Goal: Task Accomplishment & Management: Use online tool/utility

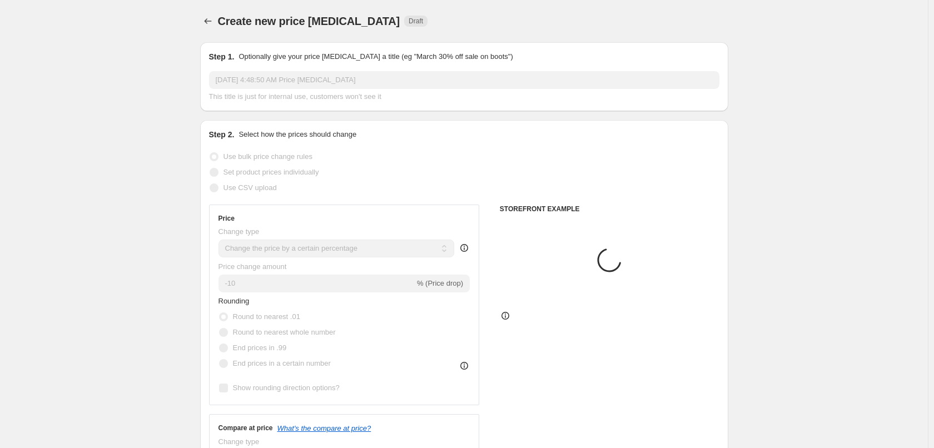
select select "percentage"
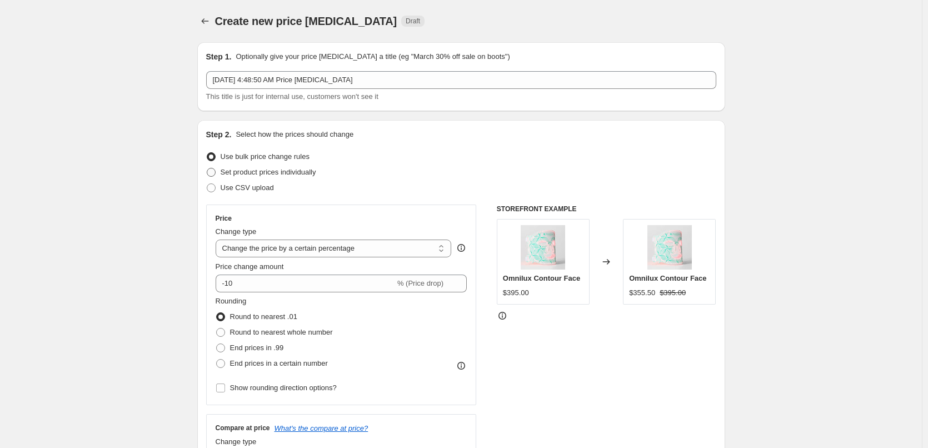
click at [291, 173] on span "Set product prices individually" at bounding box center [269, 172] width 96 height 8
click at [207, 168] on input "Set product prices individually" at bounding box center [207, 168] width 1 height 1
radio input "true"
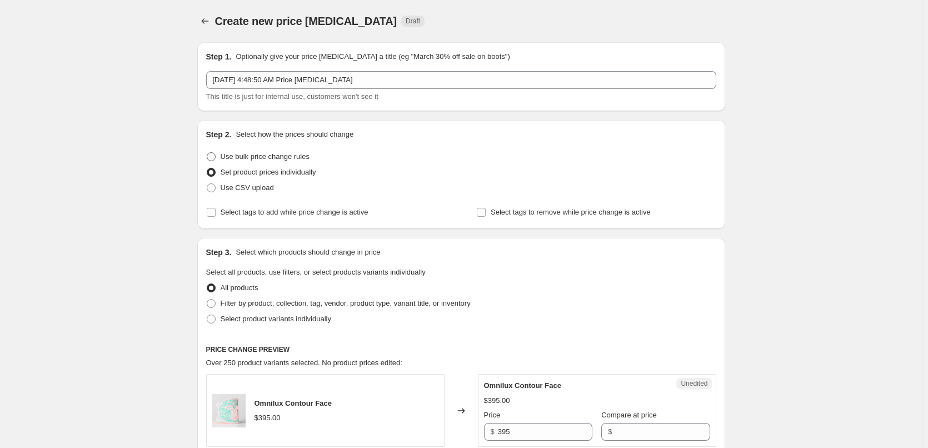
click at [295, 156] on span "Use bulk price change rules" at bounding box center [265, 156] width 89 height 8
click at [207, 153] on input "Use bulk price change rules" at bounding box center [207, 152] width 1 height 1
radio input "true"
select select "percentage"
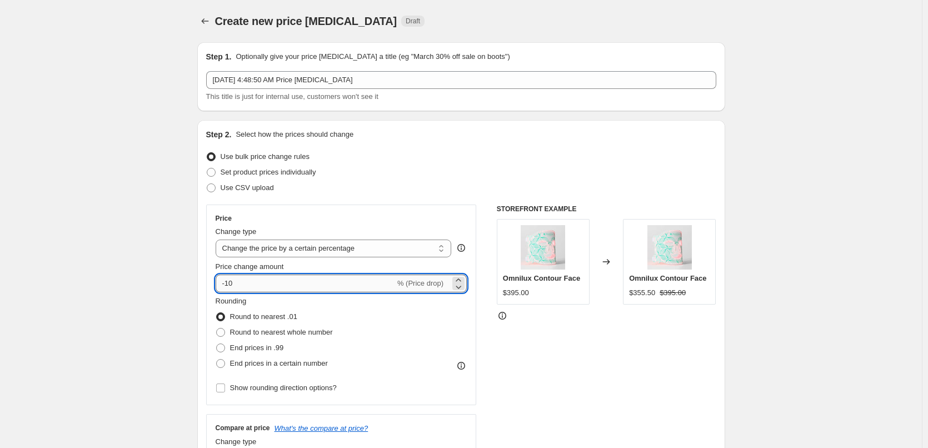
click at [267, 287] on input "-10" at bounding box center [306, 284] width 180 height 18
type input "-5"
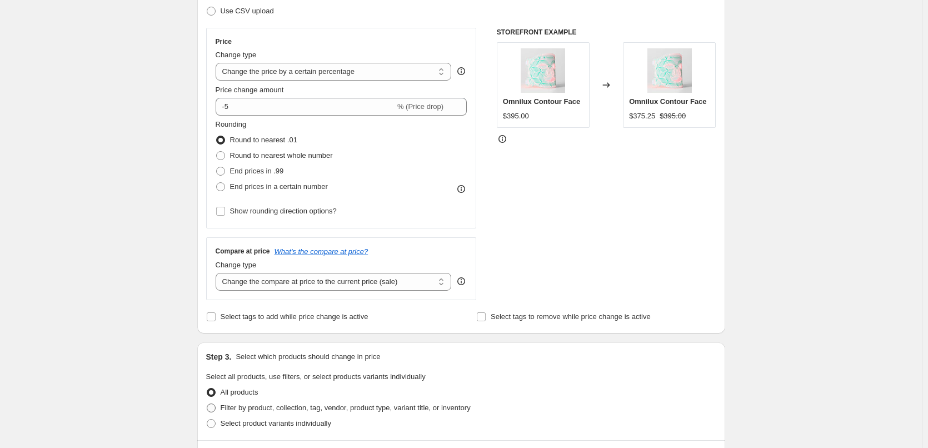
scroll to position [278, 0]
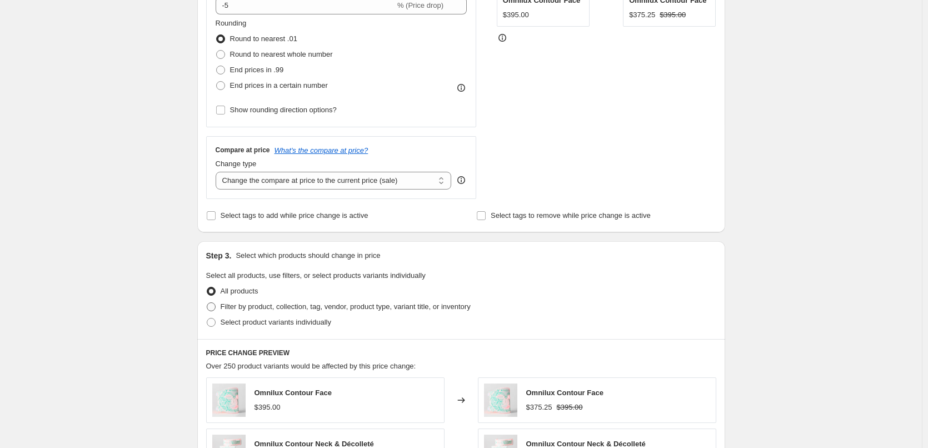
click at [239, 308] on span "Filter by product, collection, tag, vendor, product type, variant title, or inv…" at bounding box center [346, 306] width 250 height 8
click at [207, 303] on input "Filter by product, collection, tag, vendor, product type, variant title, or inv…" at bounding box center [207, 302] width 1 height 1
radio input "true"
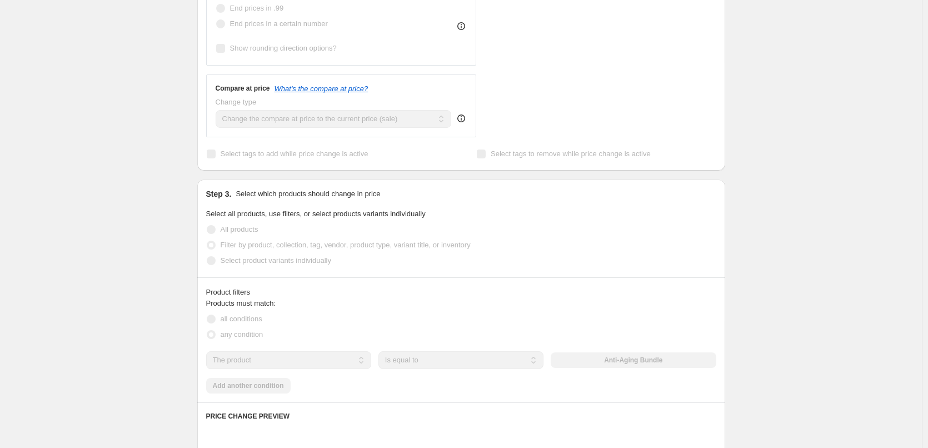
scroll to position [389, 0]
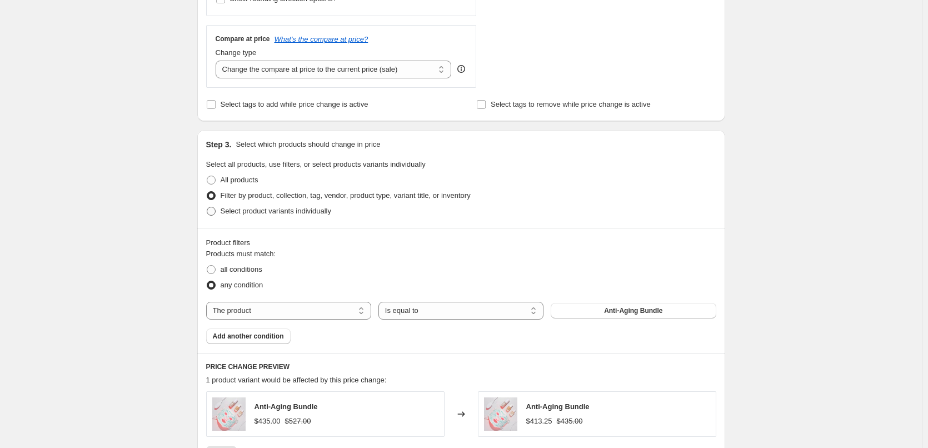
click at [292, 215] on span "Select product variants individually" at bounding box center [276, 211] width 111 height 8
click at [207, 207] on input "Select product variants individually" at bounding box center [207, 207] width 1 height 1
radio input "true"
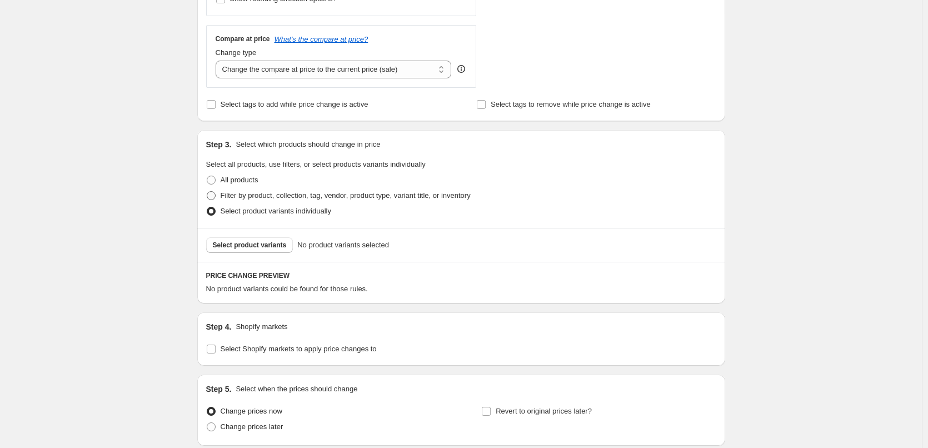
click at [306, 200] on span "Filter by product, collection, tag, vendor, product type, variant title, or inv…" at bounding box center [346, 195] width 250 height 8
click at [207, 192] on input "Filter by product, collection, tag, vendor, product type, variant title, or inv…" at bounding box center [207, 191] width 1 height 1
radio input "true"
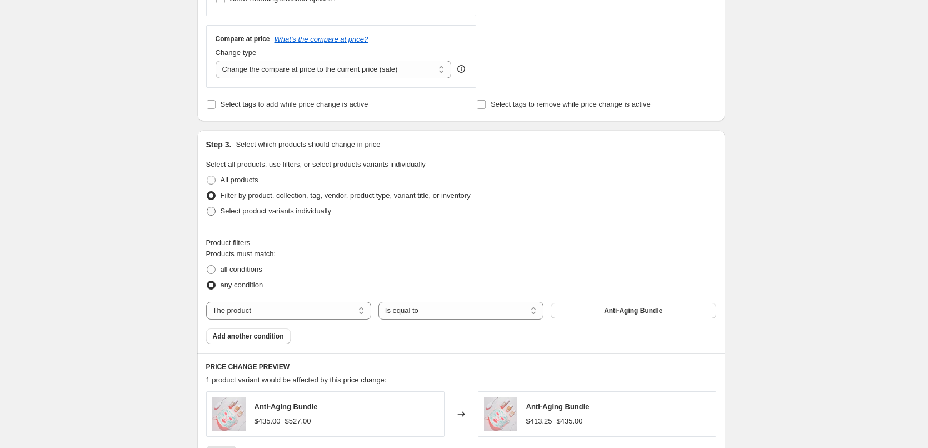
click at [262, 215] on span "Select product variants individually" at bounding box center [276, 211] width 111 height 8
click at [207, 207] on input "Select product variants individually" at bounding box center [207, 207] width 1 height 1
radio input "true"
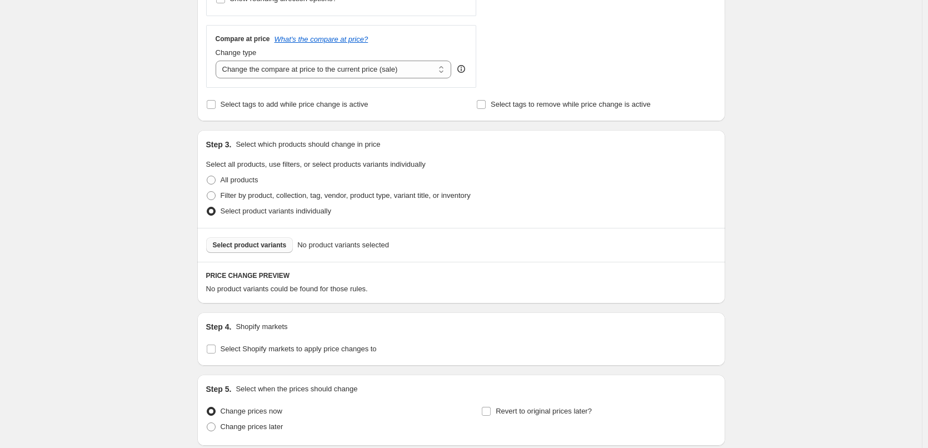
click at [279, 251] on button "Select product variants" at bounding box center [249, 245] width 87 height 16
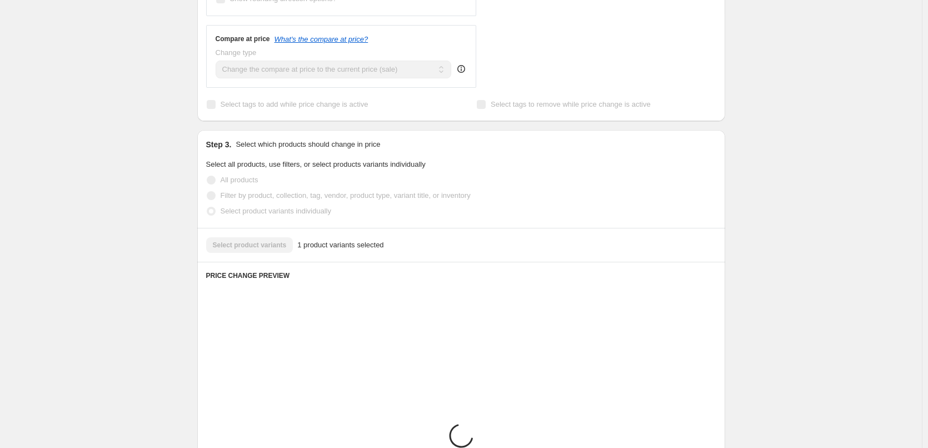
click at [252, 247] on div "Select product variants 1 product variants selected" at bounding box center [461, 245] width 510 height 16
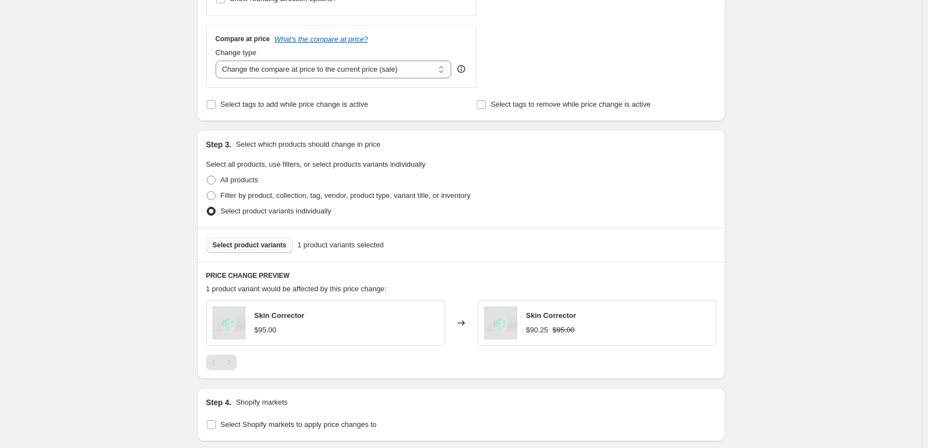
click at [254, 248] on span "Select product variants" at bounding box center [250, 245] width 74 height 9
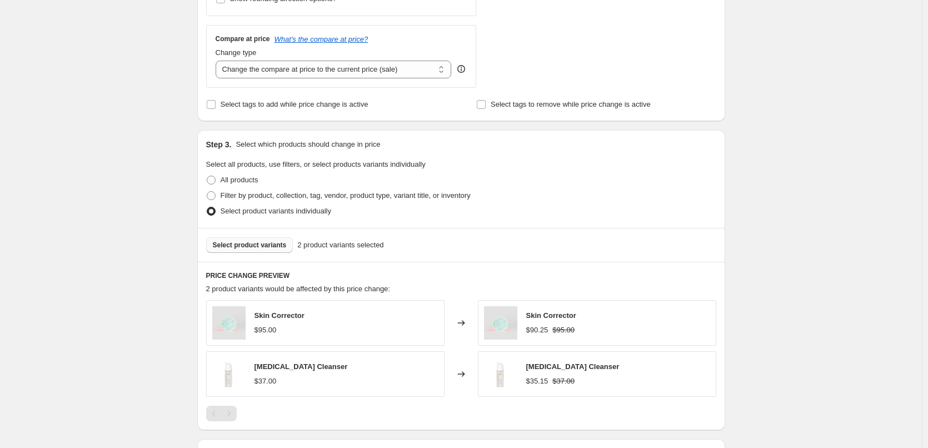
click at [274, 246] on span "Select product variants" at bounding box center [250, 245] width 74 height 9
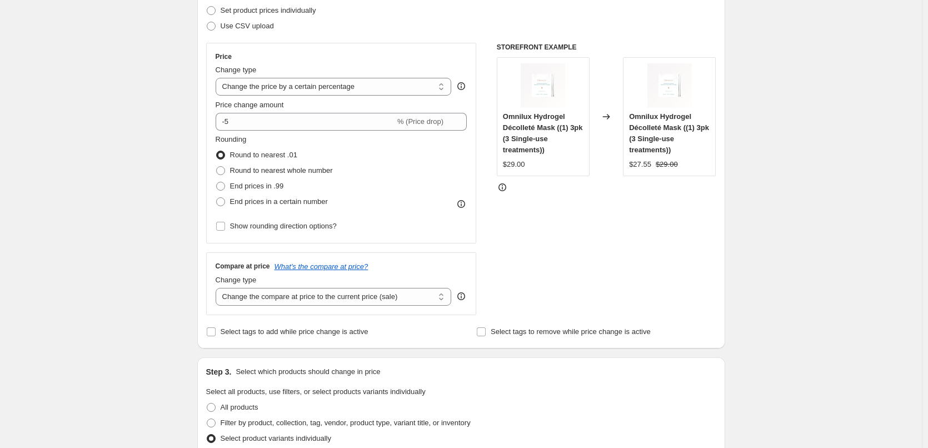
scroll to position [161, 0]
click at [364, 299] on select "Change the compare at price to the current price (sale) Change the compare at p…" at bounding box center [334, 298] width 236 height 18
click at [367, 296] on select "Change the compare at price to the current price (sale) Change the compare at p…" at bounding box center [334, 298] width 236 height 18
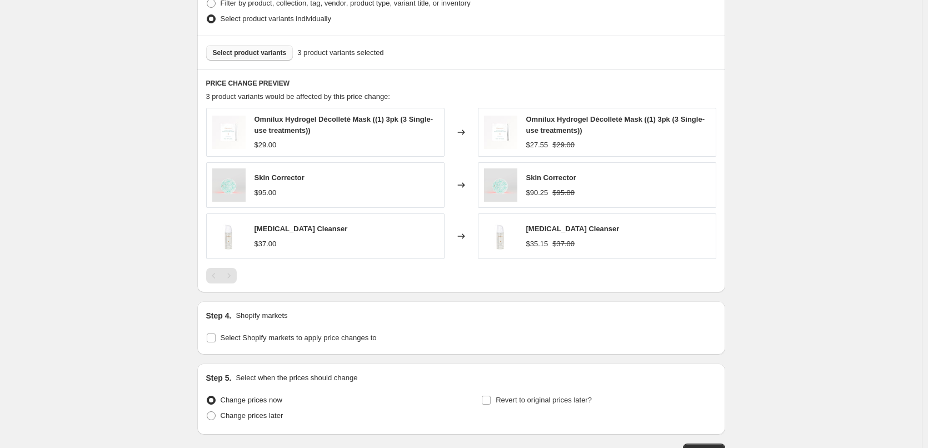
scroll to position [661, 0]
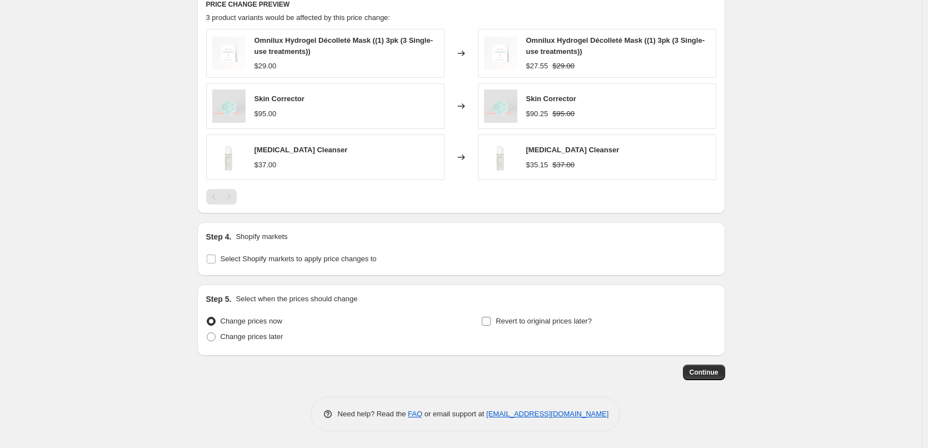
click at [504, 325] on span "Revert to original prices later?" at bounding box center [544, 321] width 96 height 8
click at [491, 325] on input "Revert to original prices later?" at bounding box center [486, 321] width 9 height 9
checkbox input "true"
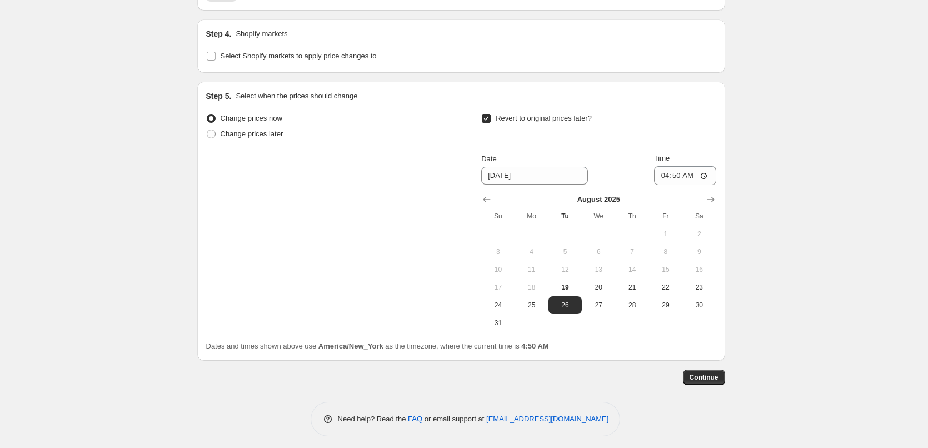
scroll to position [869, 0]
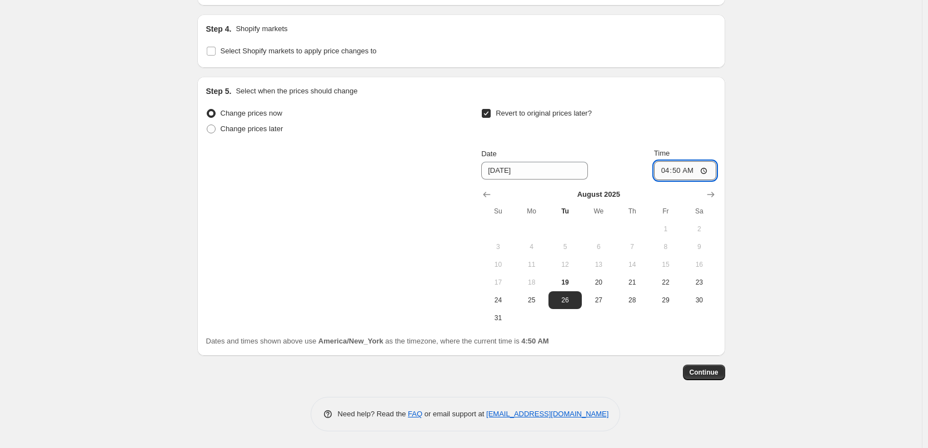
click at [665, 171] on input "04:50" at bounding box center [685, 170] width 62 height 19
type input "05:20"
click at [678, 172] on input "05:20" at bounding box center [685, 170] width 62 height 19
click at [712, 369] on span "Continue" at bounding box center [704, 372] width 29 height 9
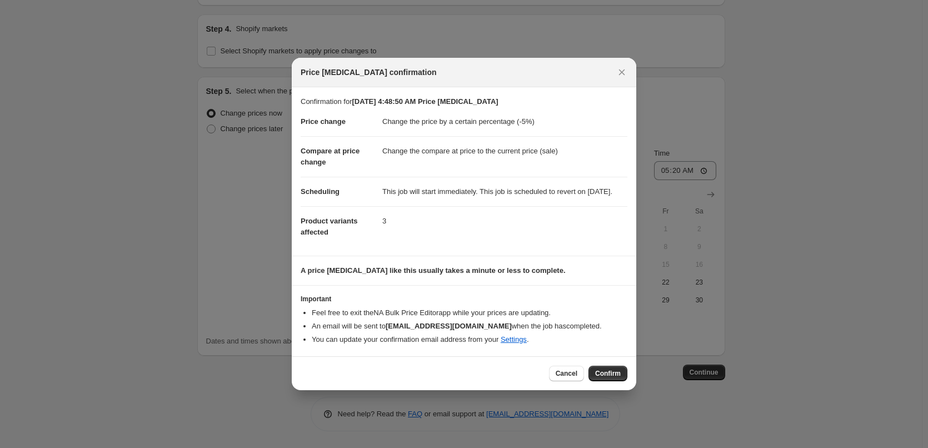
click at [541, 373] on div "Cancel Confirm" at bounding box center [464, 374] width 327 height 16
click at [551, 379] on div "Cancel Confirm" at bounding box center [464, 374] width 327 height 16
click at [560, 378] on span "Cancel" at bounding box center [567, 373] width 22 height 9
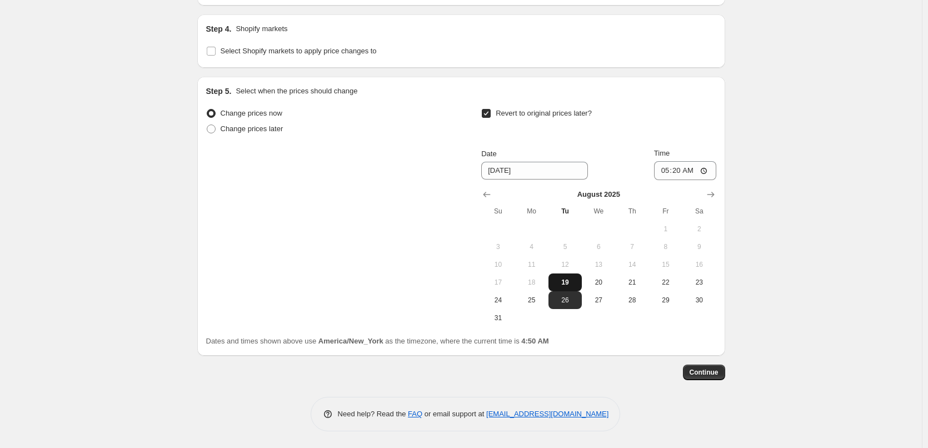
click at [567, 282] on span "19" at bounding box center [565, 282] width 24 height 9
type input "[DATE]"
click at [704, 370] on span "Continue" at bounding box center [704, 372] width 29 height 9
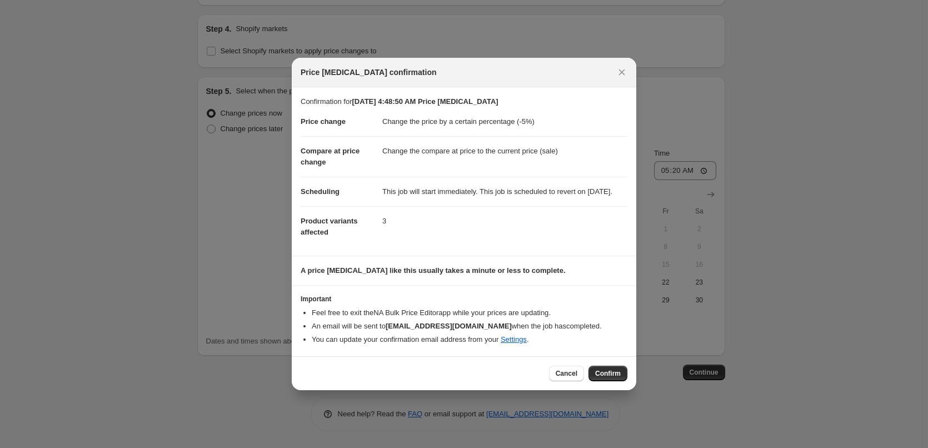
click at [616, 378] on span "Confirm" at bounding box center [608, 373] width 26 height 9
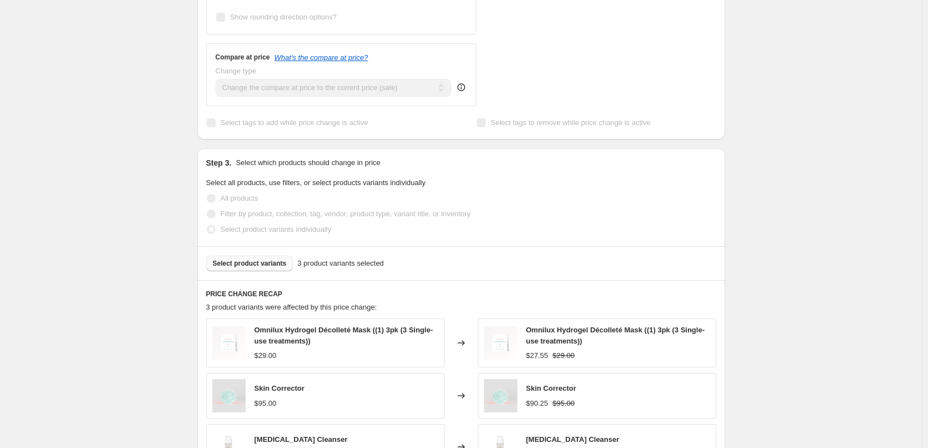
scroll to position [612, 0]
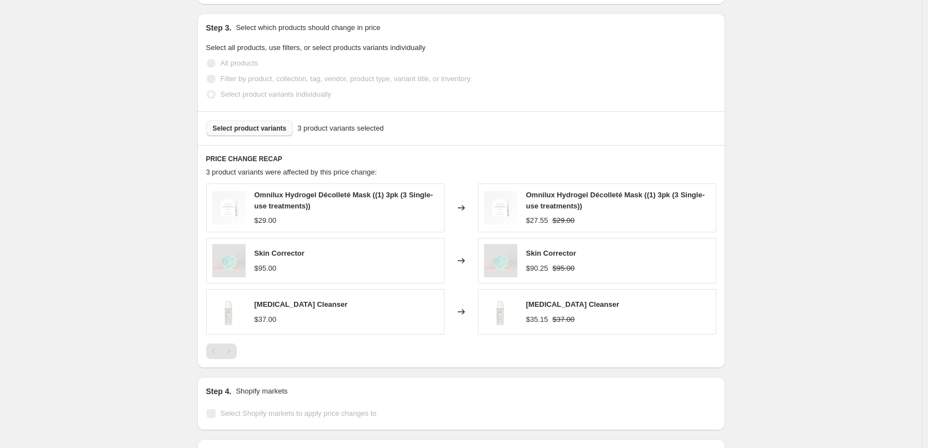
click at [542, 257] on span "Skin Corrector" at bounding box center [551, 253] width 50 height 8
click at [281, 257] on span "Skin Corrector" at bounding box center [280, 253] width 50 height 8
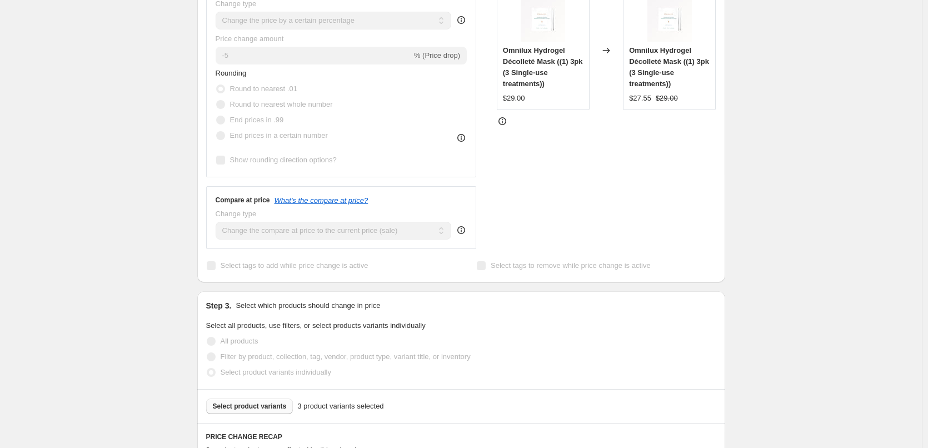
copy span "Skin Corrector"
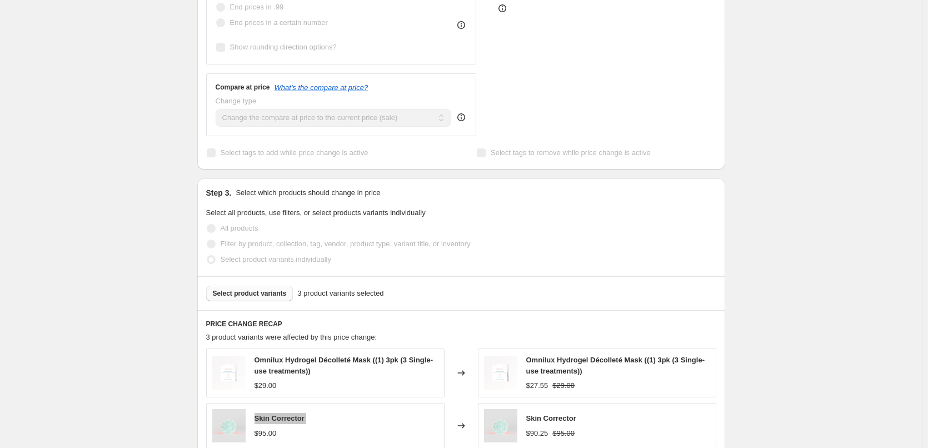
scroll to position [556, 0]
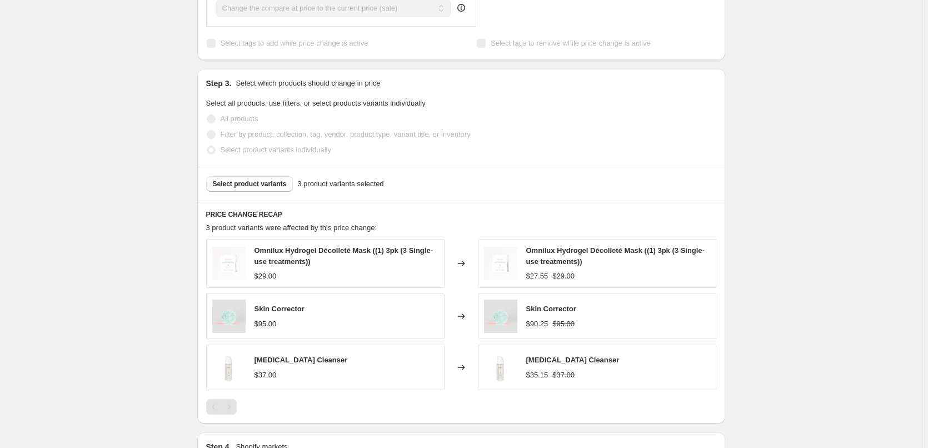
click at [291, 364] on span "[MEDICAL_DATA] Cleanser" at bounding box center [301, 360] width 93 height 8
copy span "[MEDICAL_DATA] Cleanser"
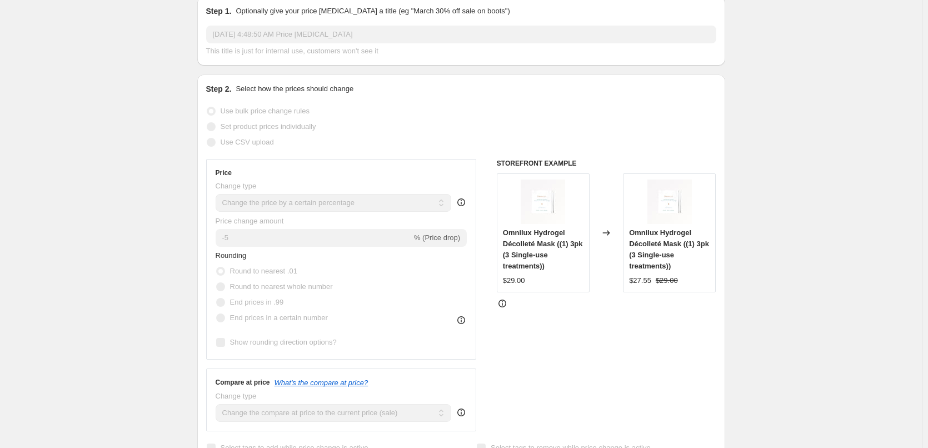
scroll to position [0, 0]
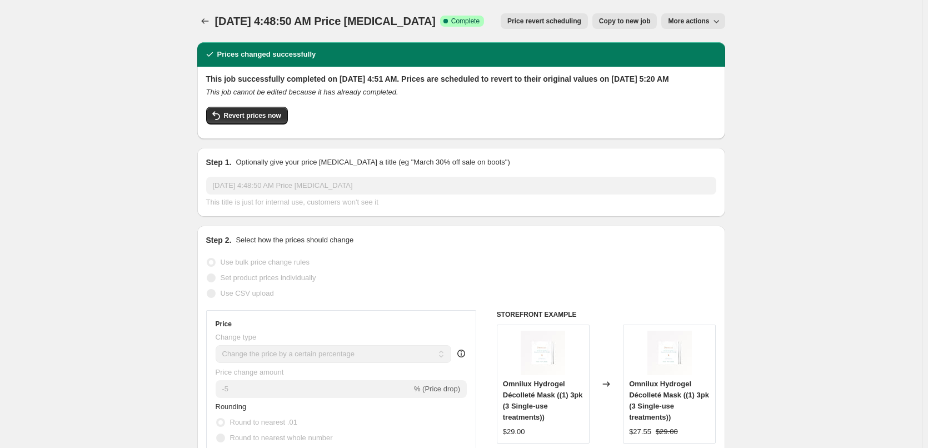
click at [695, 22] on span "More actions" at bounding box center [688, 21] width 41 height 9
click at [612, 41] on div "[DATE] 4:48:50 AM Price [MEDICAL_DATA]. This page is ready [DATE] 4:48:50 AM Pr…" at bounding box center [461, 21] width 528 height 42
click at [209, 23] on icon "Price change jobs" at bounding box center [205, 21] width 11 height 11
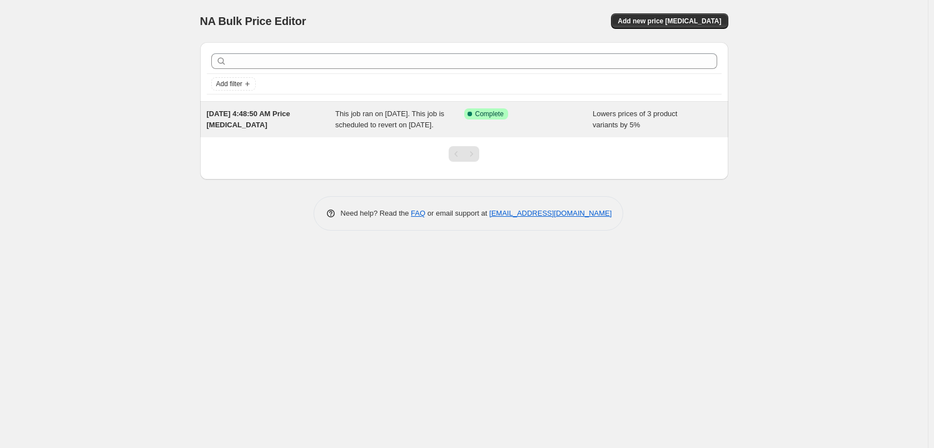
click at [408, 117] on span "This job ran on [DATE]. This job is scheduled to revert on [DATE]." at bounding box center [389, 119] width 109 height 19
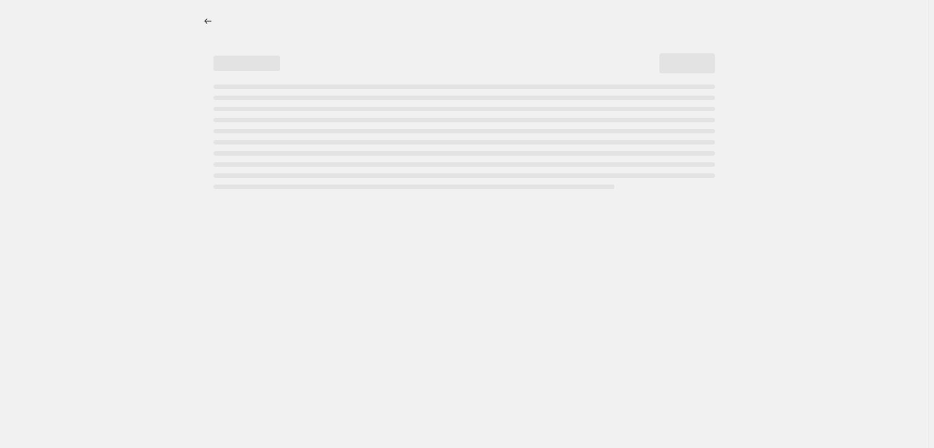
select select "percentage"
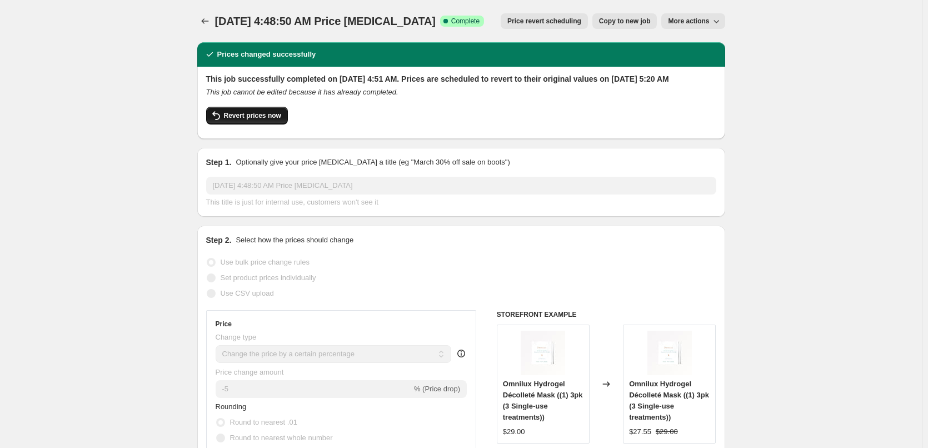
click at [268, 125] on button "Revert prices now" at bounding box center [247, 116] width 82 height 18
checkbox input "false"
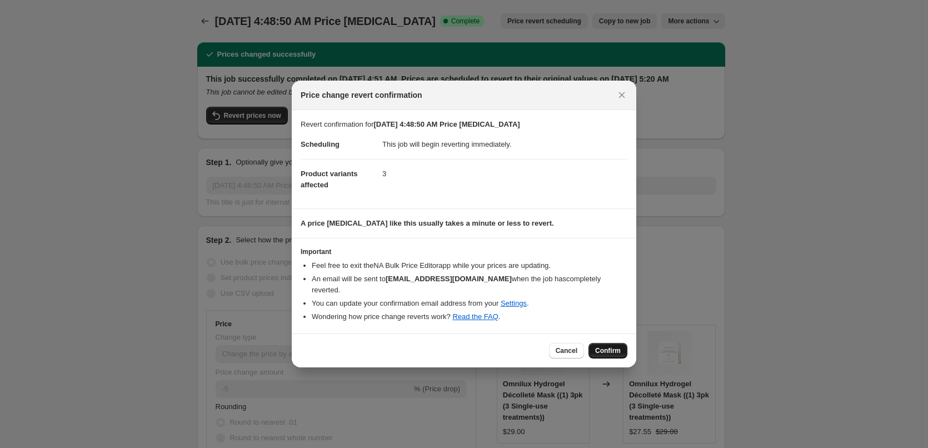
click at [605, 343] on button "Confirm" at bounding box center [608, 351] width 39 height 16
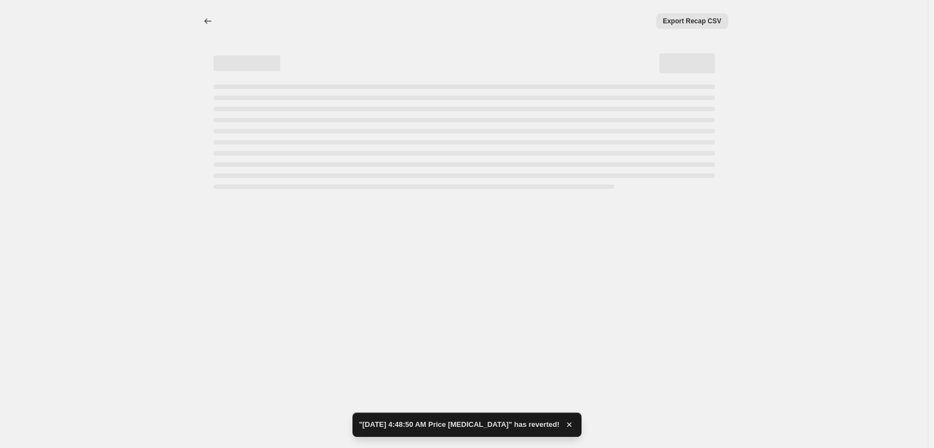
select select "percentage"
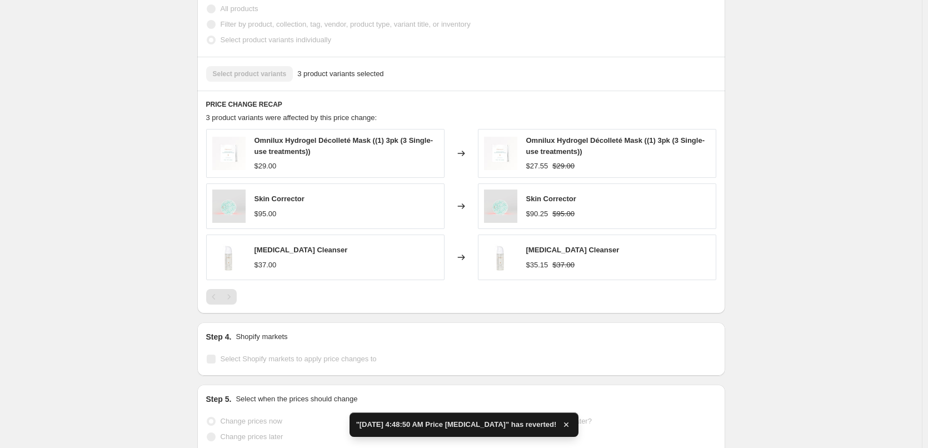
checkbox input "true"
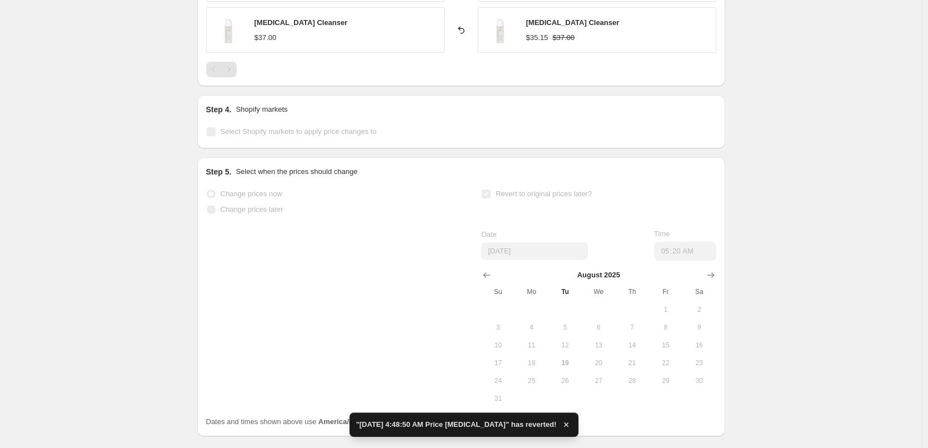
scroll to position [751, 0]
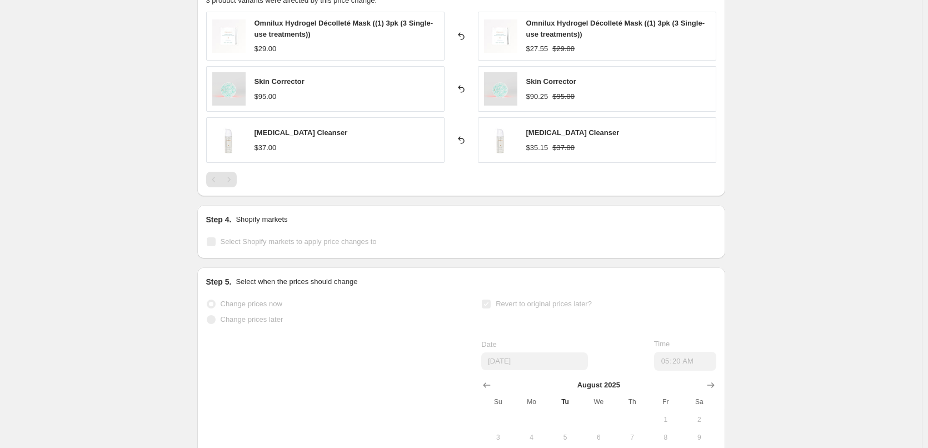
click at [253, 237] on span "Select Shopify markets to apply price changes to" at bounding box center [299, 241] width 156 height 11
click at [253, 246] on span "Select Shopify markets to apply price changes to" at bounding box center [299, 241] width 156 height 8
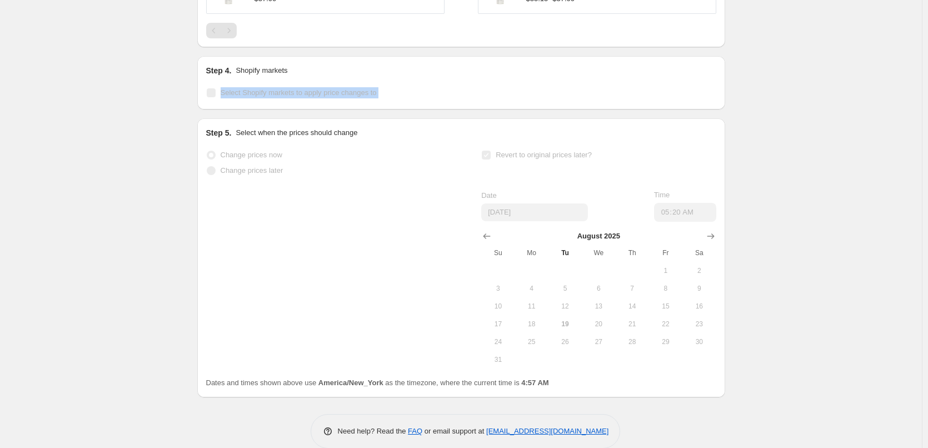
scroll to position [918, 0]
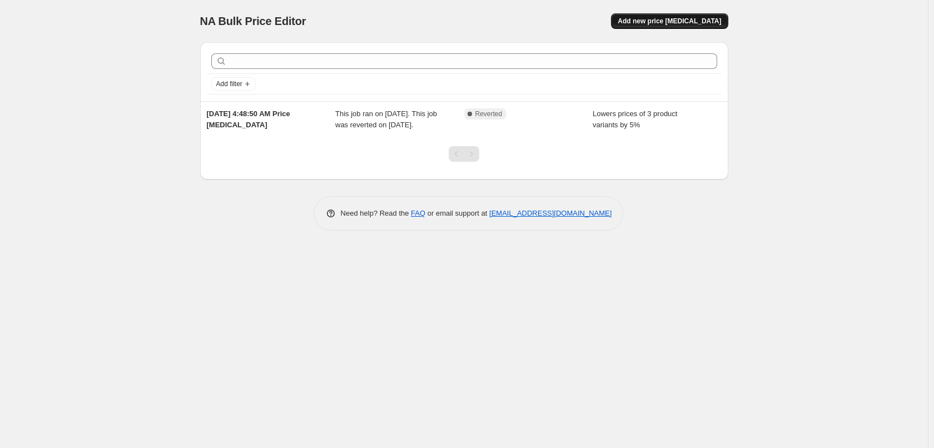
click at [683, 17] on span "Add new price [MEDICAL_DATA]" at bounding box center [669, 21] width 103 height 9
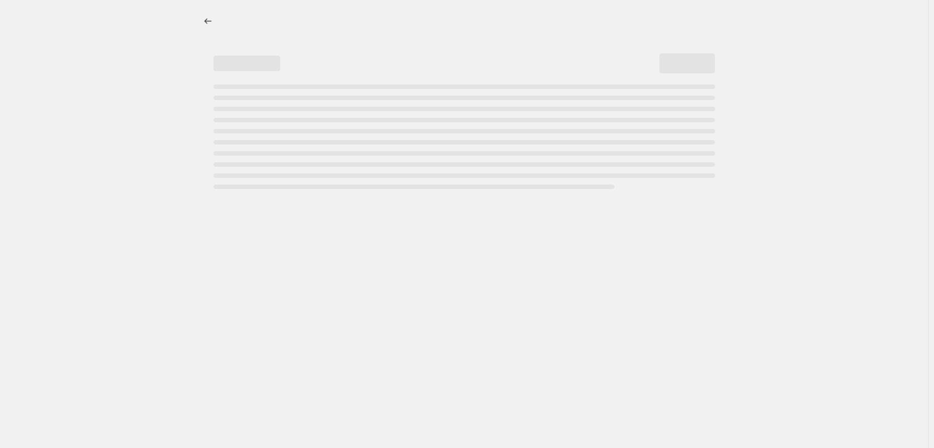
select select "percentage"
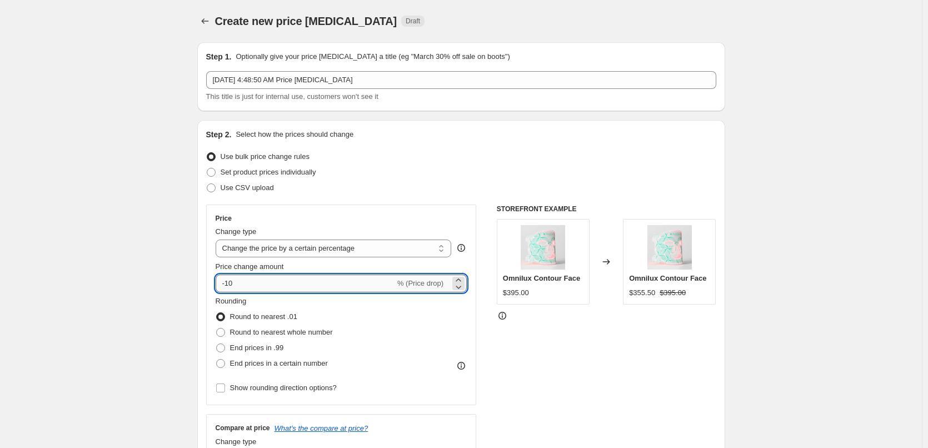
click at [280, 275] on input "-10" at bounding box center [306, 284] width 180 height 18
click at [280, 276] on input "-10" at bounding box center [306, 284] width 180 height 18
click at [264, 284] on input "-10" at bounding box center [306, 284] width 180 height 18
drag, startPoint x: 238, startPoint y: 286, endPoint x: 265, endPoint y: 286, distance: 26.7
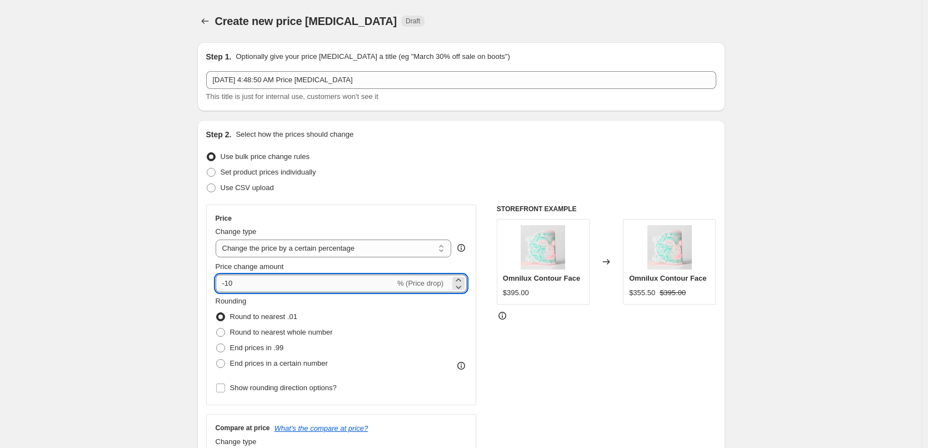
click at [265, 286] on input "-10" at bounding box center [306, 284] width 180 height 18
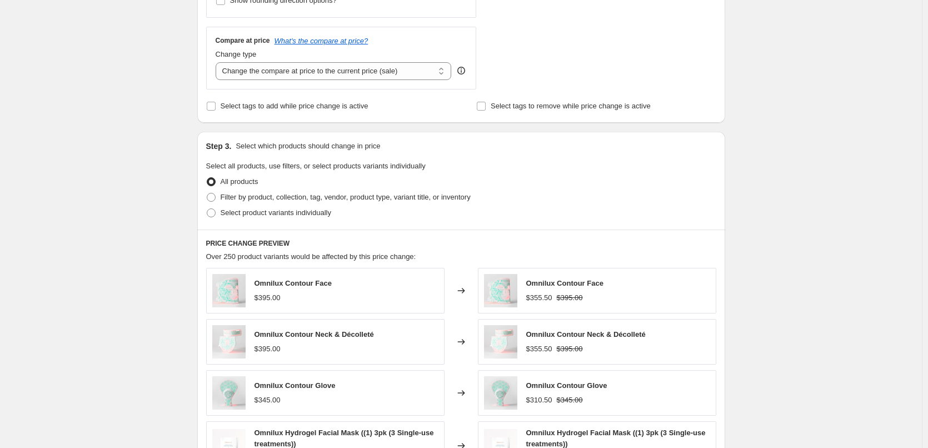
scroll to position [389, 0]
type input "-5"
click at [290, 217] on span "Select product variants individually" at bounding box center [276, 211] width 111 height 11
click at [207, 207] on input "Select product variants individually" at bounding box center [207, 207] width 1 height 1
radio input "true"
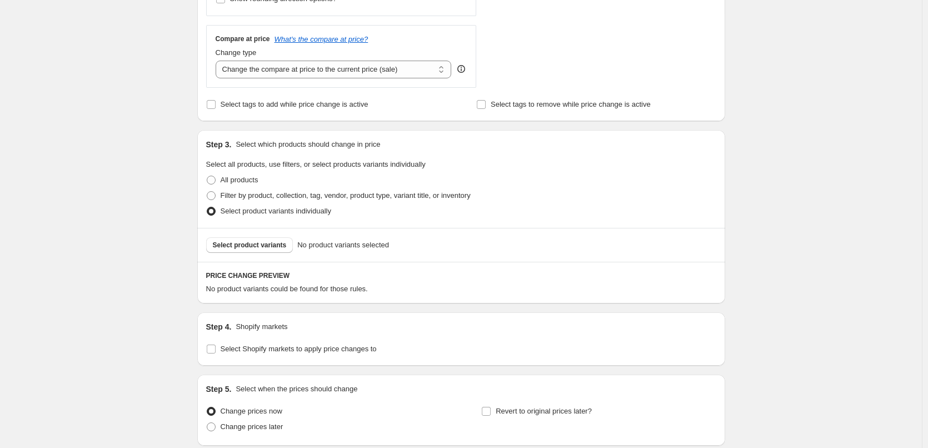
click at [277, 237] on div "Select product variants No product variants selected" at bounding box center [461, 245] width 528 height 34
click at [271, 245] on span "Select product variants" at bounding box center [250, 245] width 74 height 9
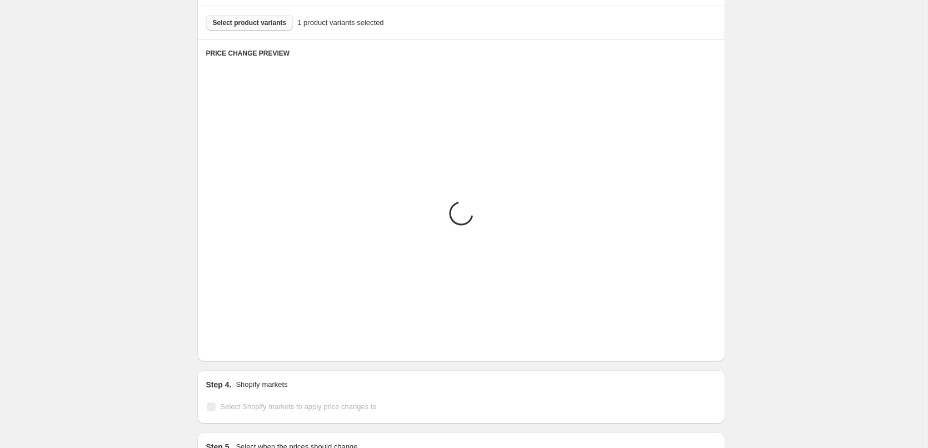
scroll to position [555, 0]
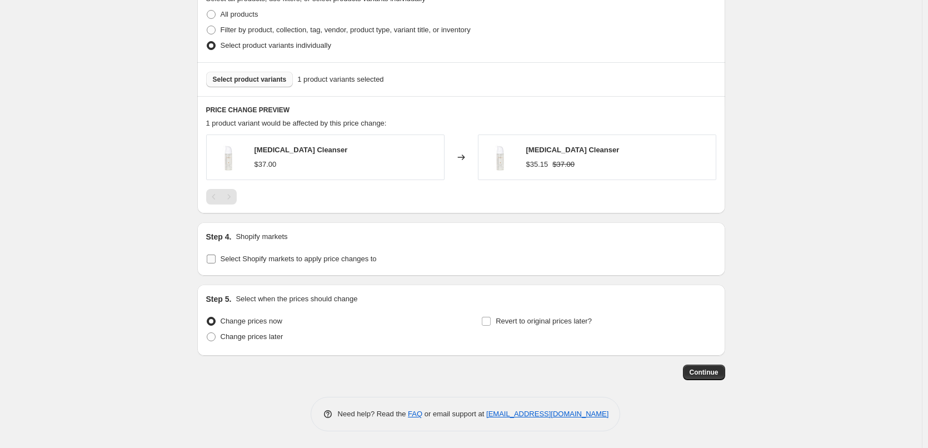
click at [315, 264] on span "Select Shopify markets to apply price changes to" at bounding box center [299, 259] width 156 height 11
click at [216, 264] on input "Select Shopify markets to apply price changes to" at bounding box center [211, 259] width 9 height 9
checkbox input "true"
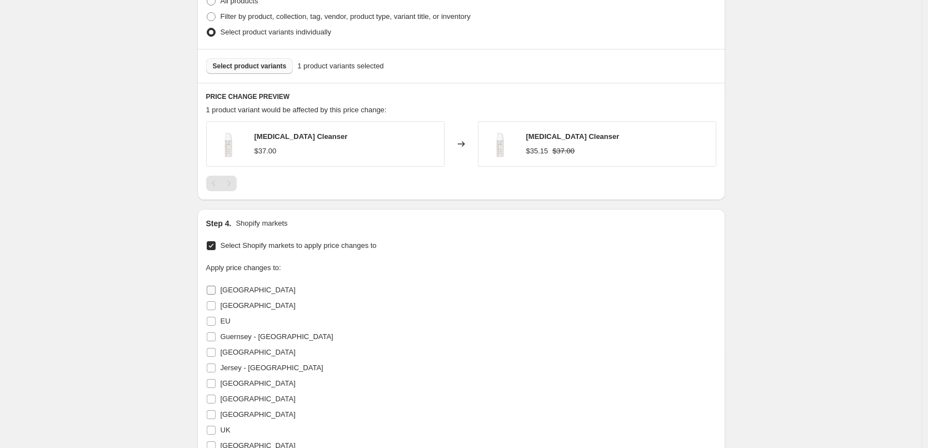
scroll to position [778, 0]
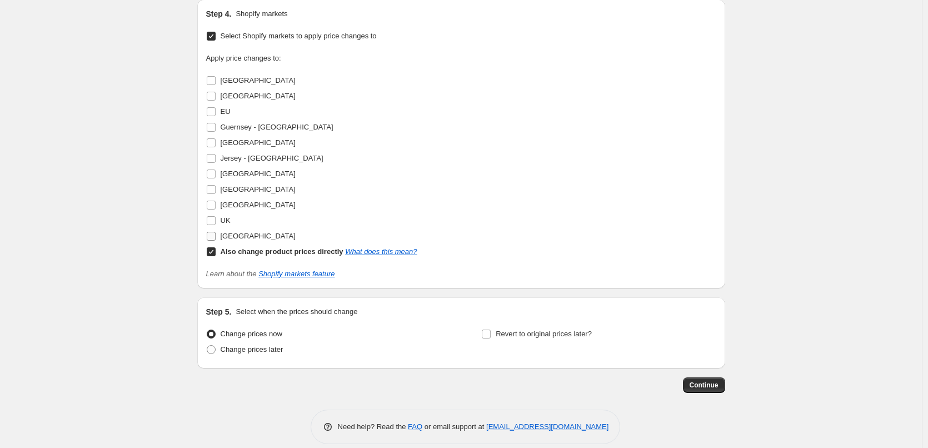
click at [248, 236] on span "[GEOGRAPHIC_DATA]" at bounding box center [258, 236] width 75 height 8
click at [216, 236] on input "[GEOGRAPHIC_DATA]" at bounding box center [211, 236] width 9 height 9
checkbox input "true"
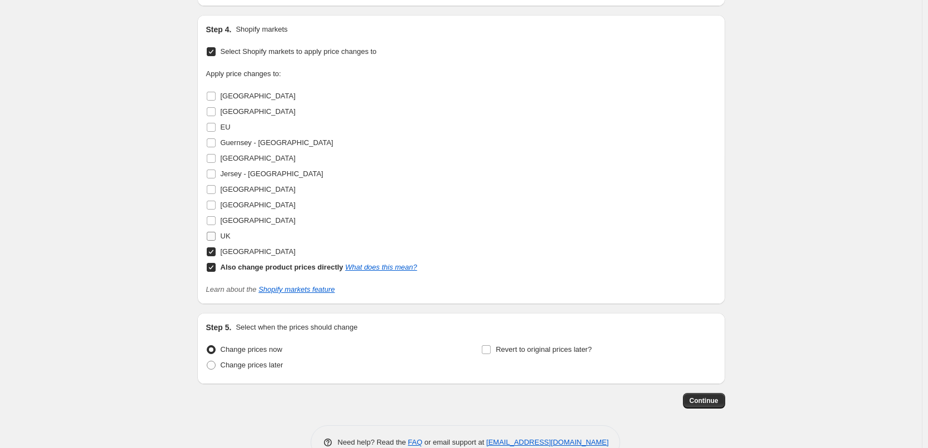
scroll to position [793, 0]
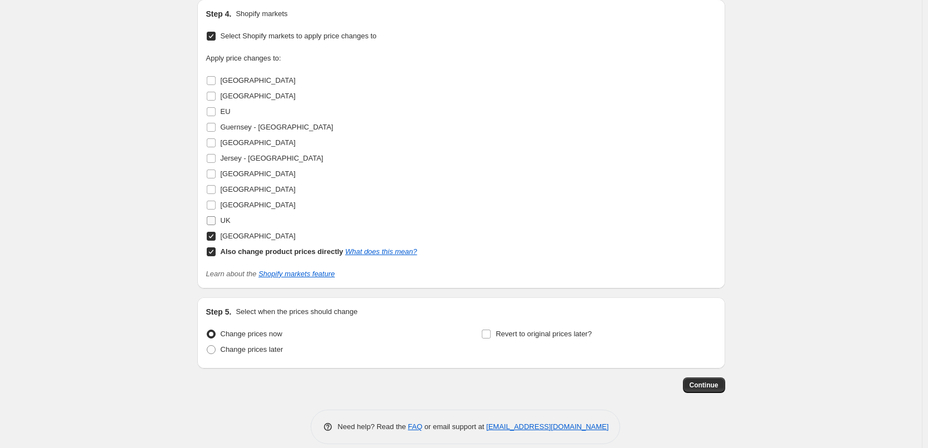
click at [222, 216] on label "UK" at bounding box center [218, 221] width 24 height 16
click at [216, 216] on input "UK" at bounding box center [211, 220] width 9 height 9
checkbox input "true"
drag, startPoint x: 232, startPoint y: 206, endPoint x: 235, endPoint y: 194, distance: 12.7
click at [232, 206] on span "[GEOGRAPHIC_DATA]" at bounding box center [258, 205] width 75 height 8
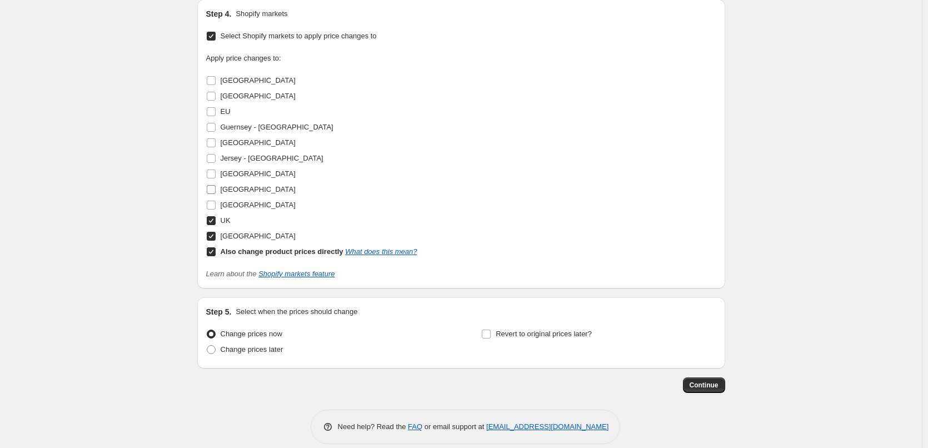
click at [216, 206] on input "[GEOGRAPHIC_DATA]" at bounding box center [211, 205] width 9 height 9
checkbox input "true"
click at [235, 186] on span "[GEOGRAPHIC_DATA]" at bounding box center [258, 189] width 75 height 8
click at [216, 186] on input "[GEOGRAPHIC_DATA]" at bounding box center [211, 189] width 9 height 9
checkbox input "true"
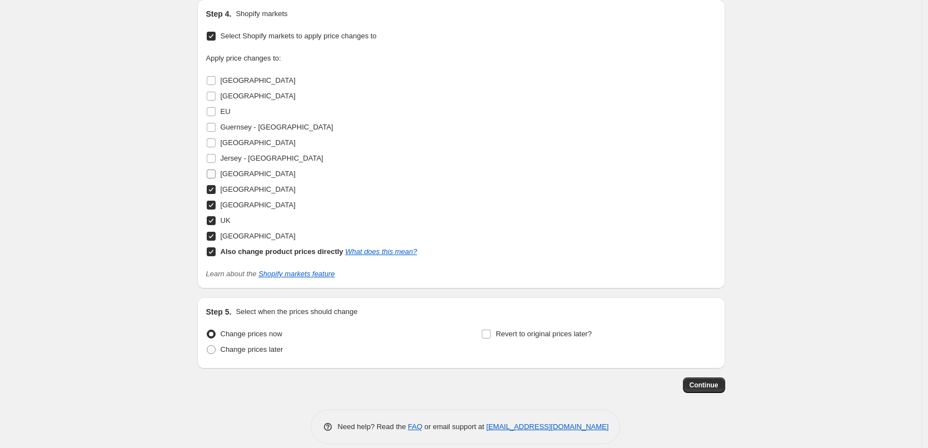
click at [235, 173] on span "[GEOGRAPHIC_DATA]" at bounding box center [258, 174] width 75 height 8
click at [216, 173] on input "[GEOGRAPHIC_DATA]" at bounding box center [211, 174] width 9 height 9
checkbox input "true"
drag, startPoint x: 239, startPoint y: 160, endPoint x: 246, endPoint y: 144, distance: 17.4
click at [239, 159] on span "Jersey - [GEOGRAPHIC_DATA]" at bounding box center [272, 158] width 103 height 8
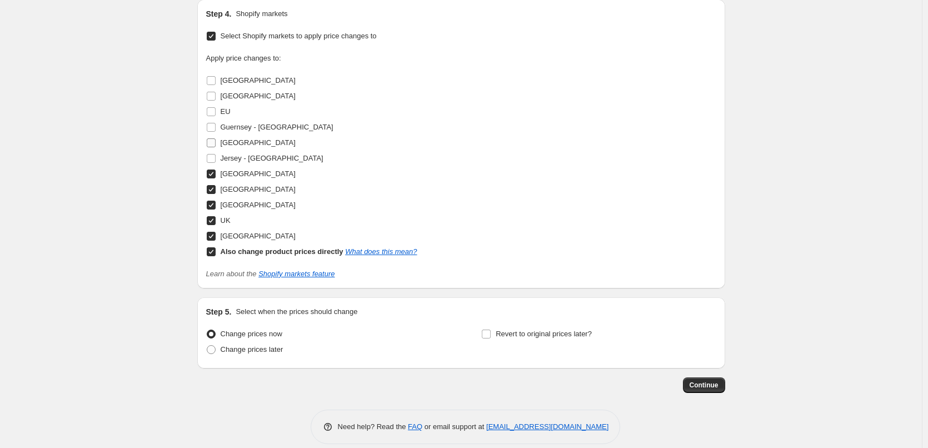
click at [216, 159] on input "Jersey - [GEOGRAPHIC_DATA]" at bounding box center [211, 158] width 9 height 9
checkbox input "true"
click at [251, 127] on span "Guernsey - [GEOGRAPHIC_DATA]" at bounding box center [277, 127] width 113 height 8
click at [216, 127] on input "Guernsey - [GEOGRAPHIC_DATA]" at bounding box center [211, 127] width 9 height 9
click at [246, 125] on span "Guernsey - [GEOGRAPHIC_DATA]" at bounding box center [277, 127] width 113 height 8
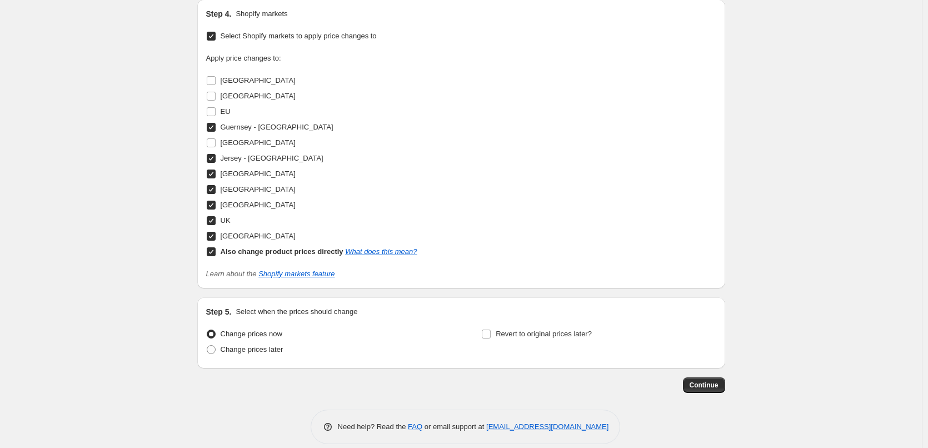
click at [216, 125] on input "Guernsey - [GEOGRAPHIC_DATA]" at bounding box center [211, 127] width 9 height 9
checkbox input "false"
click at [221, 113] on label "EU" at bounding box center [218, 112] width 24 height 16
click at [216, 113] on input "EU" at bounding box center [211, 111] width 9 height 9
checkbox input "true"
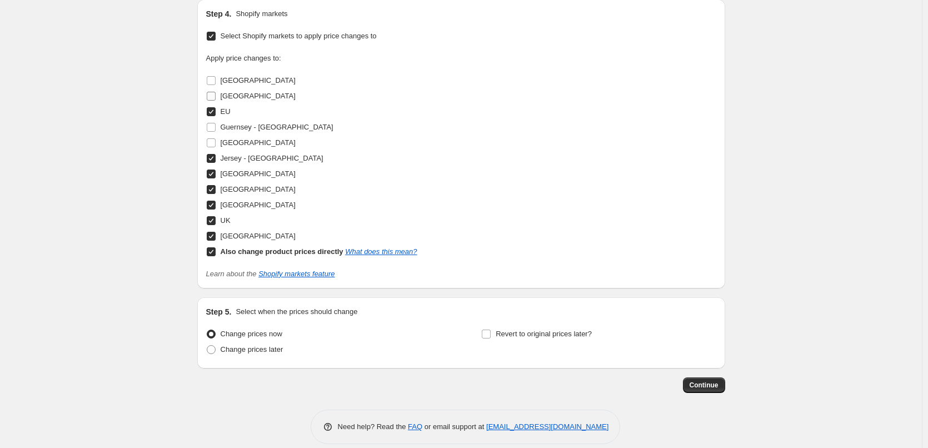
click at [227, 92] on span "[GEOGRAPHIC_DATA]" at bounding box center [258, 96] width 75 height 8
click at [216, 92] on input "[GEOGRAPHIC_DATA]" at bounding box center [211, 96] width 9 height 9
checkbox input "true"
click at [233, 79] on span "[GEOGRAPHIC_DATA]" at bounding box center [258, 80] width 75 height 8
click at [216, 79] on input "[GEOGRAPHIC_DATA]" at bounding box center [211, 80] width 9 height 9
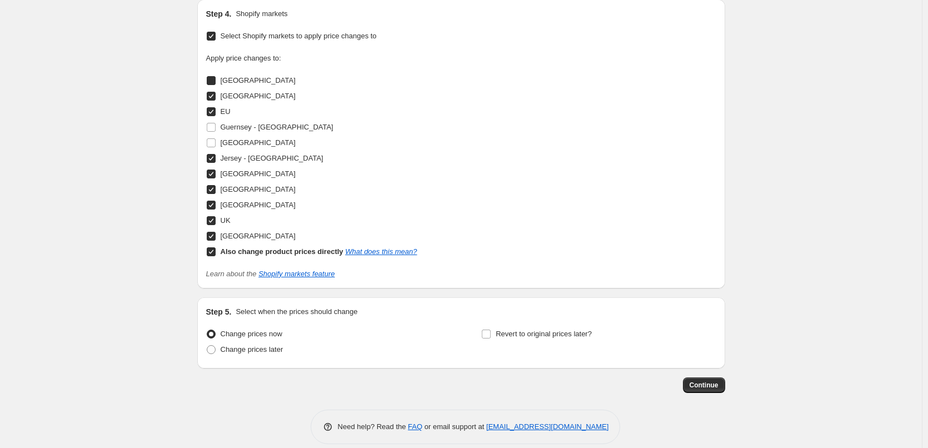
checkbox input "true"
click at [541, 335] on span "Revert to original prices later?" at bounding box center [544, 334] width 96 height 8
click at [491, 335] on input "Revert to original prices later?" at bounding box center [486, 334] width 9 height 9
checkbox input "true"
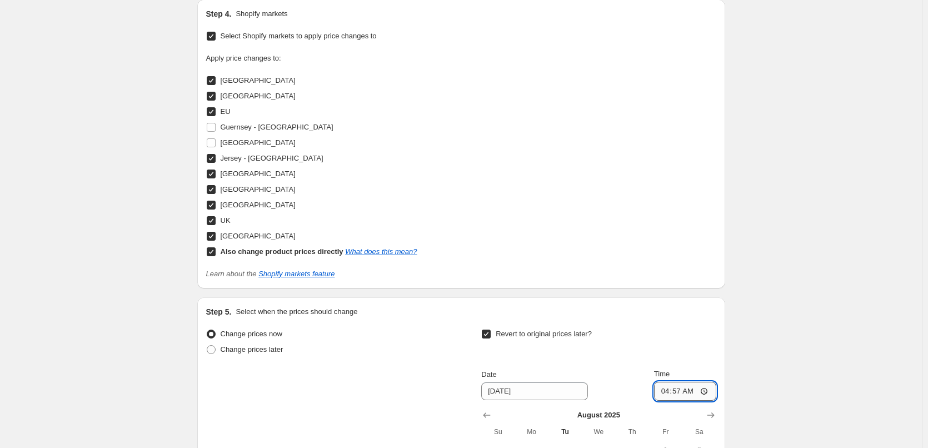
click at [677, 391] on input "04:57" at bounding box center [685, 391] width 62 height 19
click at [668, 394] on input "04:57" at bounding box center [685, 391] width 62 height 19
click at [679, 394] on input "04:57" at bounding box center [685, 391] width 62 height 19
click at [668, 394] on input "04:00" at bounding box center [685, 391] width 62 height 19
click at [680, 394] on input "05:00" at bounding box center [685, 391] width 62 height 19
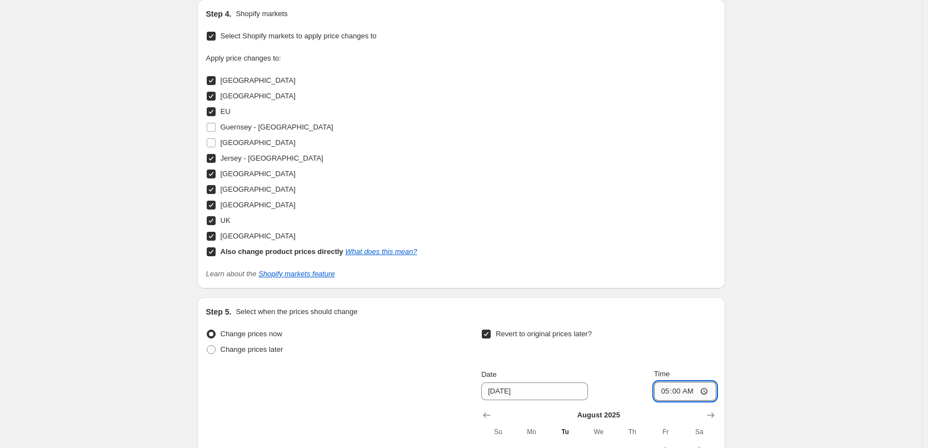
type input "05:05"
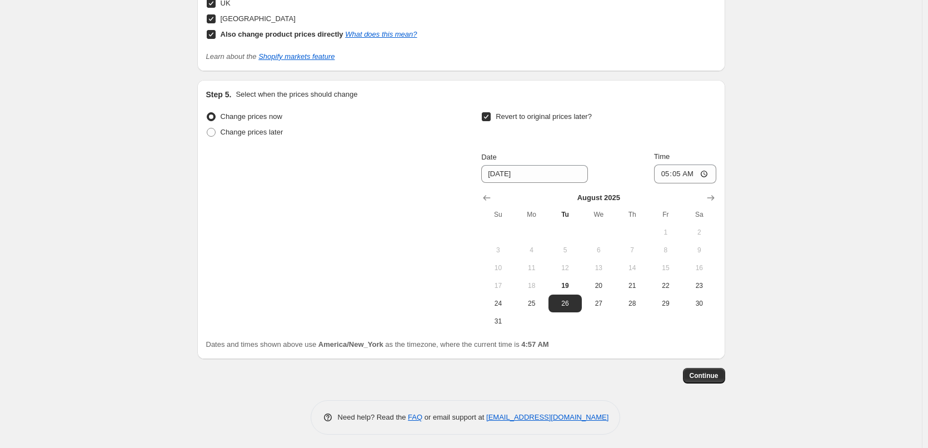
scroll to position [1015, 0]
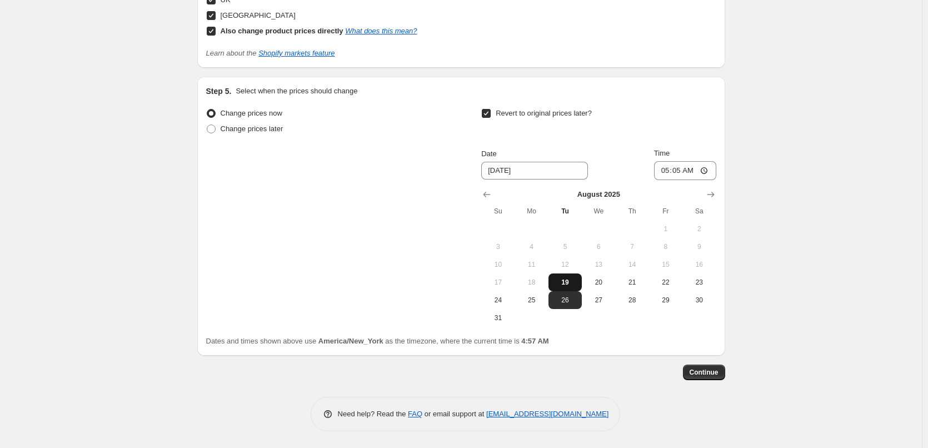
click at [559, 287] on button "19" at bounding box center [565, 283] width 33 height 18
type input "[DATE]"
click at [708, 374] on span "Continue" at bounding box center [704, 372] width 29 height 9
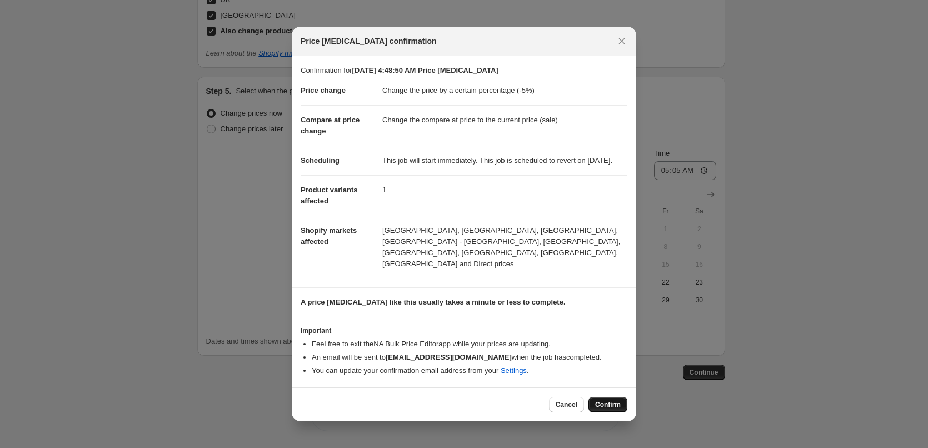
click at [610, 405] on button "Confirm" at bounding box center [608, 405] width 39 height 16
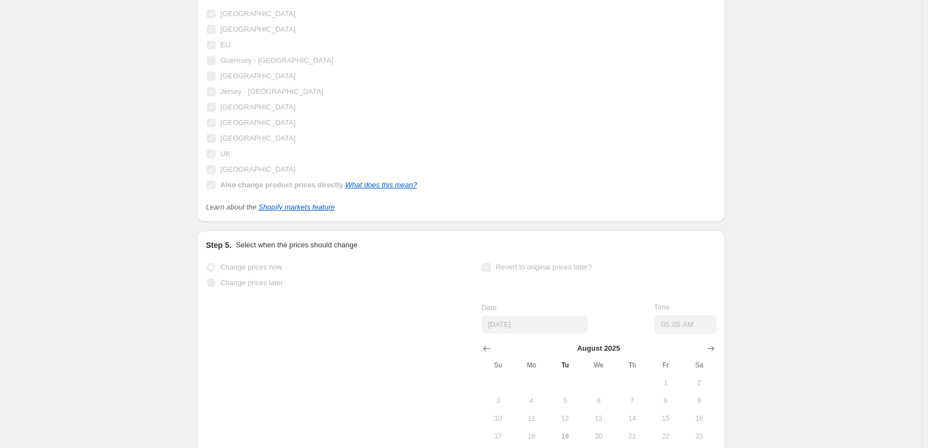
scroll to position [821, 0]
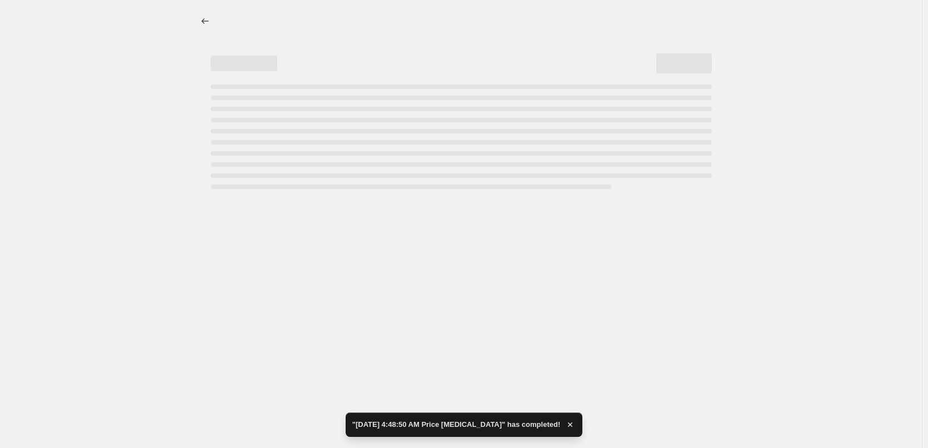
select select "percentage"
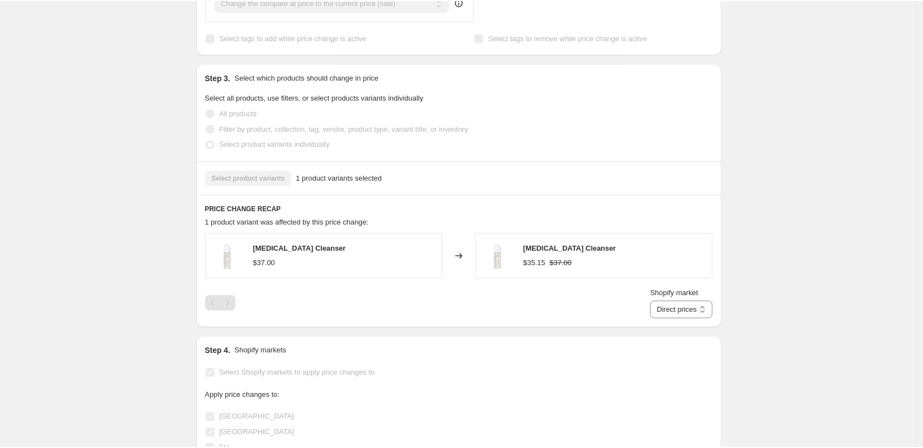
scroll to position [445, 0]
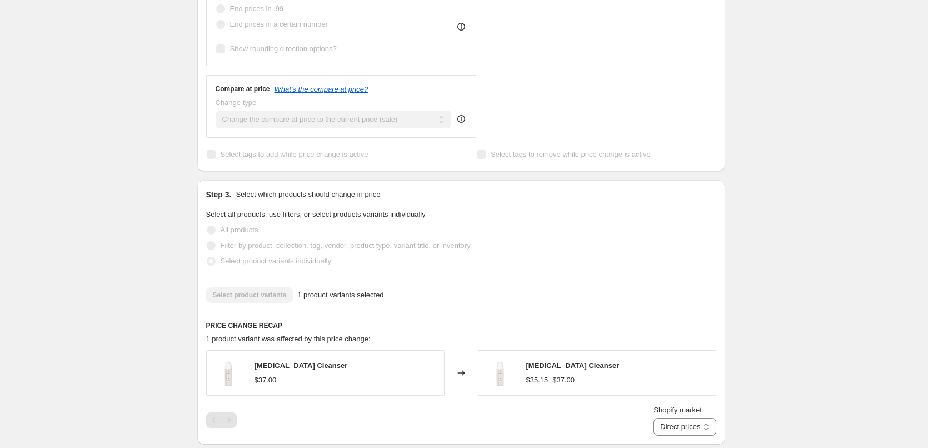
click at [300, 370] on span "[MEDICAL_DATA] Cleanser" at bounding box center [301, 365] width 93 height 8
